Goal: Task Accomplishment & Management: Check status

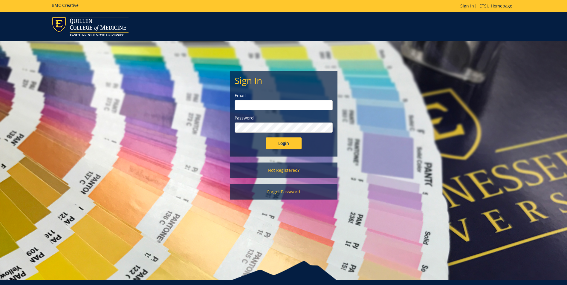
click at [243, 105] on input "email" at bounding box center [283, 105] width 98 height 10
type input "wisley@etsu.edu"
click at [265, 137] on input "Login" at bounding box center [283, 143] width 36 height 12
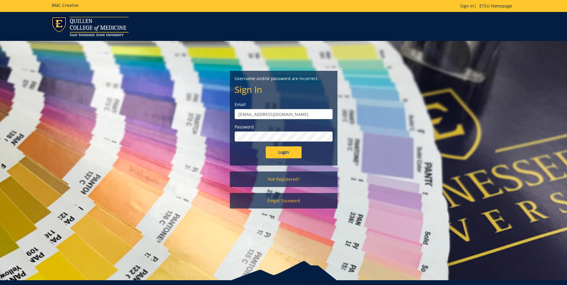
click at [265, 146] on input "Login" at bounding box center [283, 152] width 36 height 12
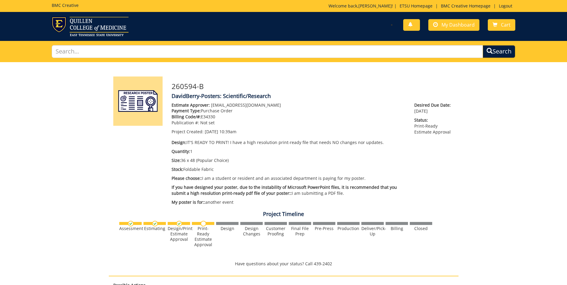
click at [291, 151] on p "Quantity: 1" at bounding box center [288, 151] width 234 height 6
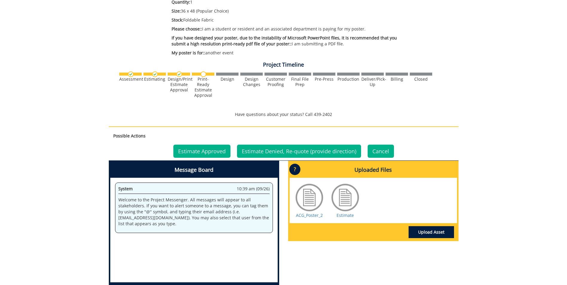
scroll to position [179, 0]
